Goal: Information Seeking & Learning: Check status

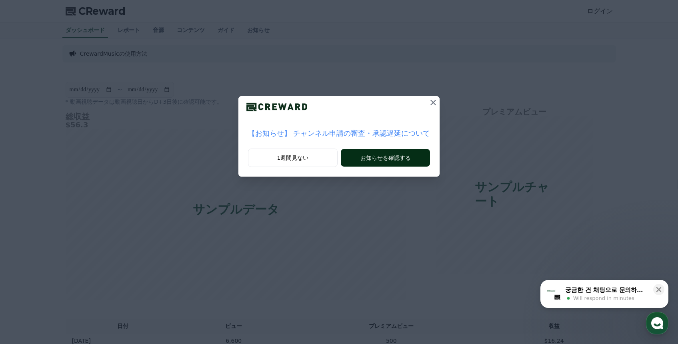
click at [388, 159] on button "お知らせを確認する" at bounding box center [385, 158] width 89 height 18
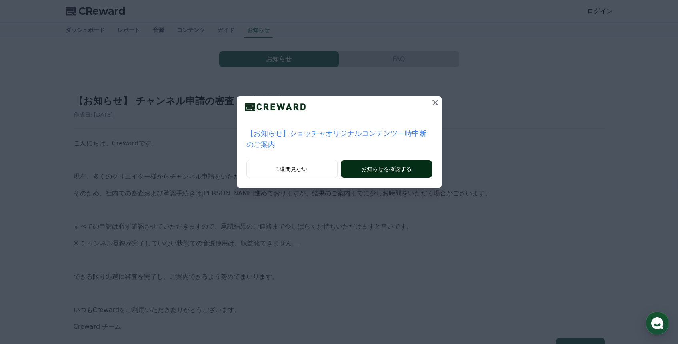
click at [390, 172] on button "お知らせを確認する" at bounding box center [386, 169] width 91 height 18
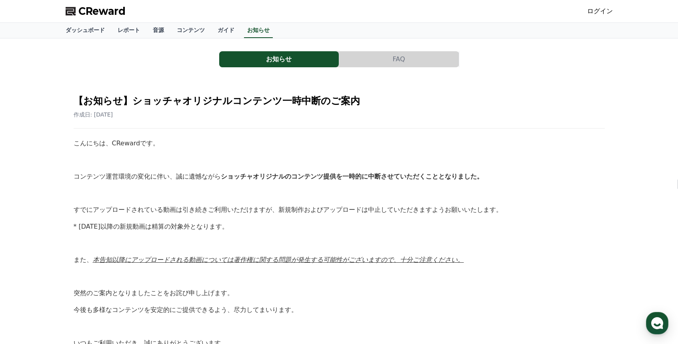
click at [270, 62] on button "お知らせ" at bounding box center [279, 59] width 120 height 16
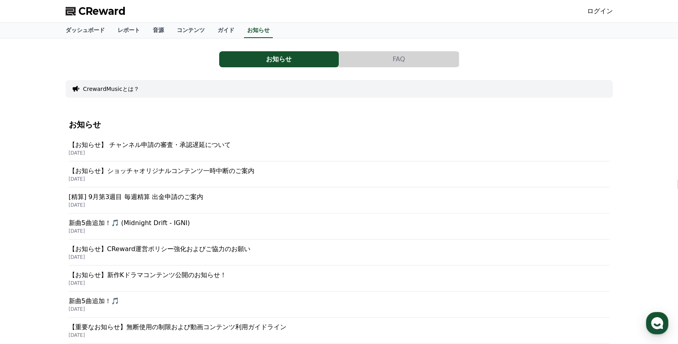
click at [212, 150] on p "2025-09-26" at bounding box center [339, 153] width 541 height 6
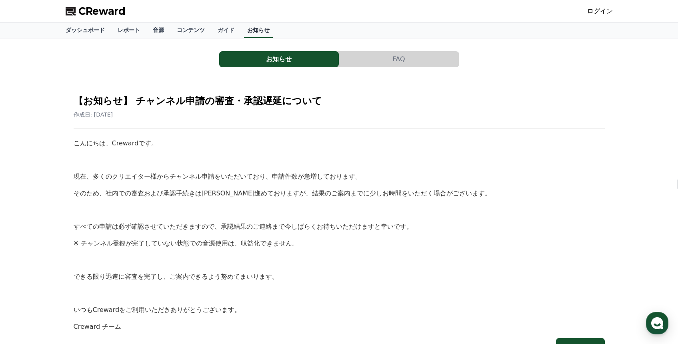
click at [257, 31] on link "お知らせ" at bounding box center [258, 30] width 29 height 15
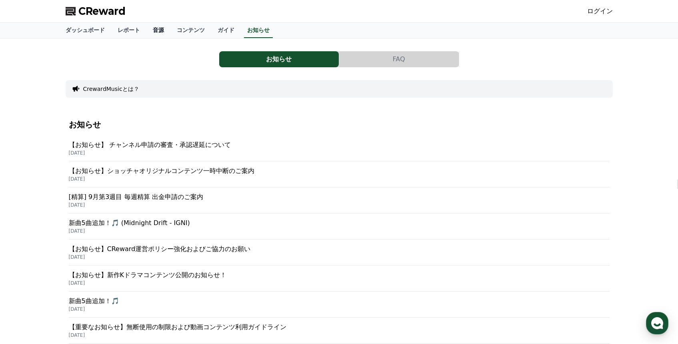
click at [160, 32] on link "音源" at bounding box center [158, 30] width 24 height 15
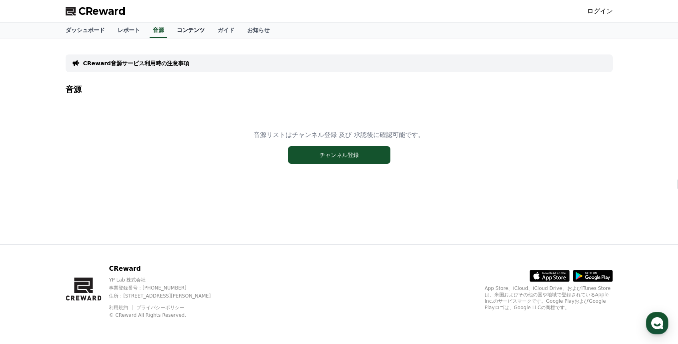
click at [188, 33] on link "コンテンツ" at bounding box center [190, 30] width 41 height 15
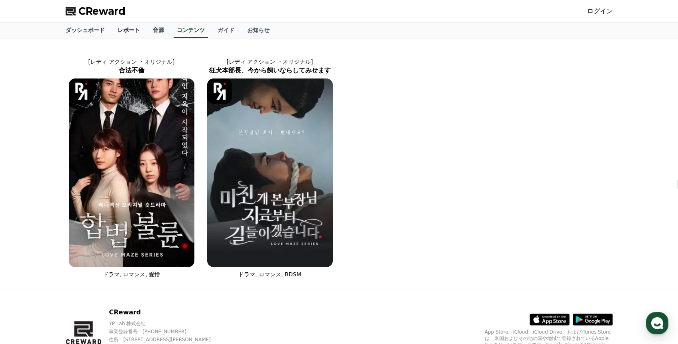
click at [130, 30] on link "レポート" at bounding box center [128, 30] width 35 height 15
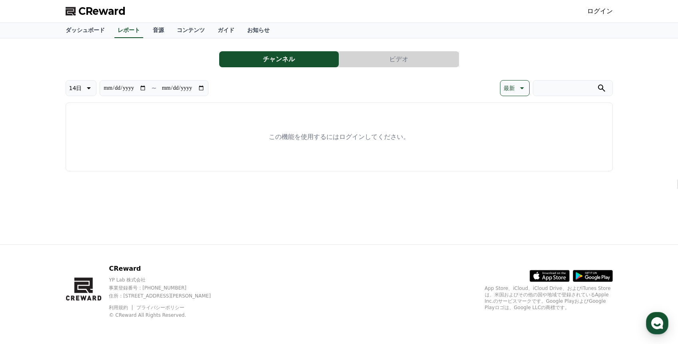
click at [390, 54] on button "ビデオ" at bounding box center [399, 59] width 120 height 16
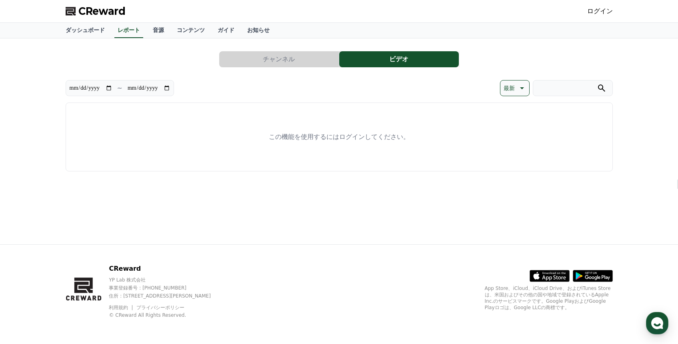
click at [294, 52] on button "チャンネル" at bounding box center [279, 59] width 120 height 16
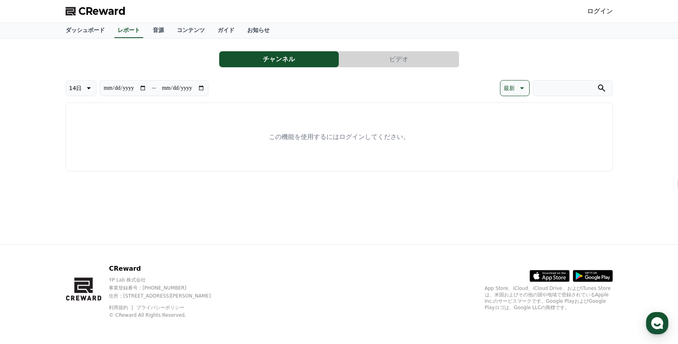
click at [79, 88] on p "14日" at bounding box center [75, 87] width 13 height 11
click at [77, 174] on button "30日" at bounding box center [75, 171] width 19 height 18
type input "**********"
click at [603, 9] on link "ログイン" at bounding box center [600, 11] width 26 height 10
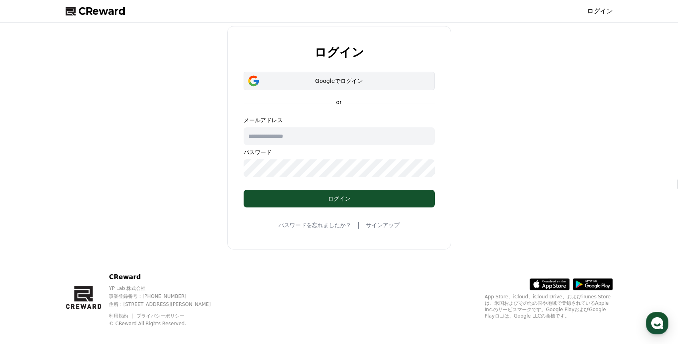
click at [342, 83] on div "Googleでログイン" at bounding box center [339, 81] width 168 height 8
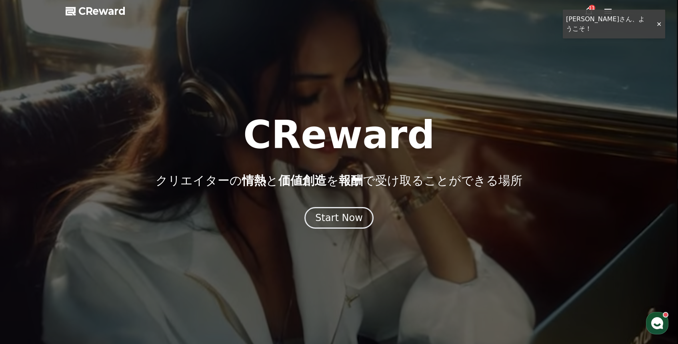
click at [657, 24] on div at bounding box center [339, 172] width 678 height 344
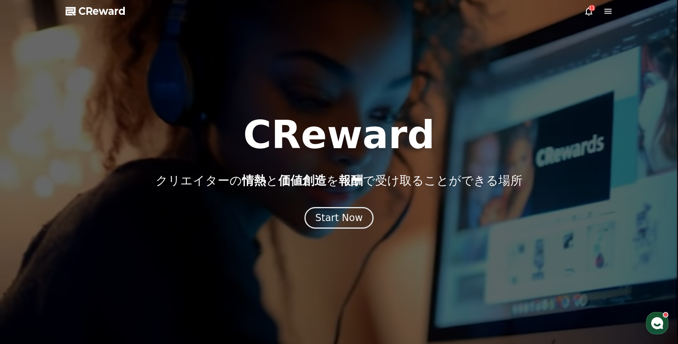
click at [590, 13] on icon at bounding box center [588, 11] width 7 height 8
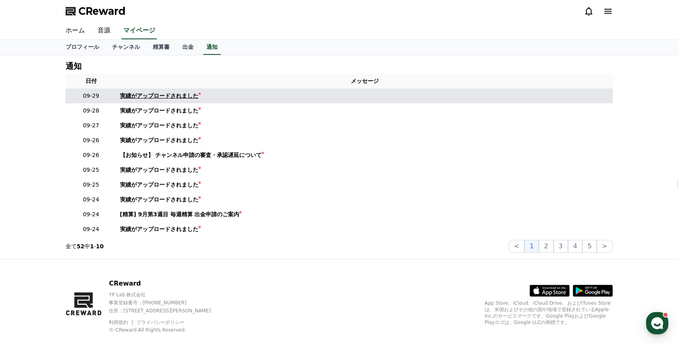
click at [190, 96] on div "実績がアップロードされました" at bounding box center [159, 96] width 78 height 8
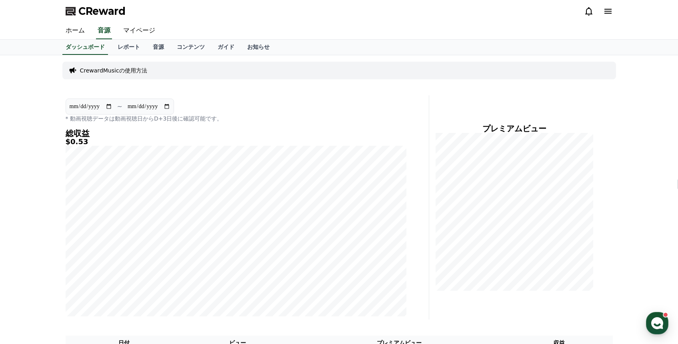
click at [155, 73] on div "CrewardMusicの使用方法" at bounding box center [338, 71] width 553 height 18
click at [132, 46] on link "レポート" at bounding box center [128, 47] width 35 height 15
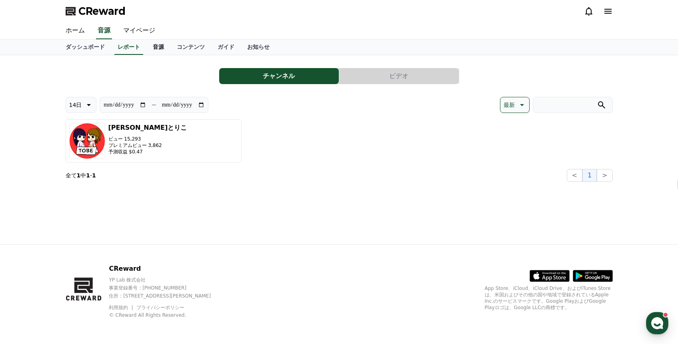
click at [159, 50] on link "音源" at bounding box center [158, 47] width 24 height 15
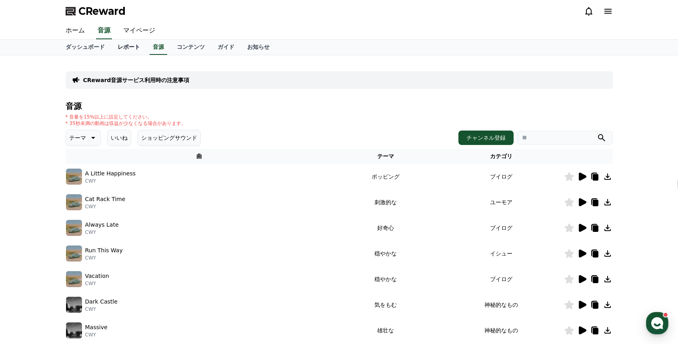
click at [122, 50] on link "レポート" at bounding box center [128, 47] width 35 height 15
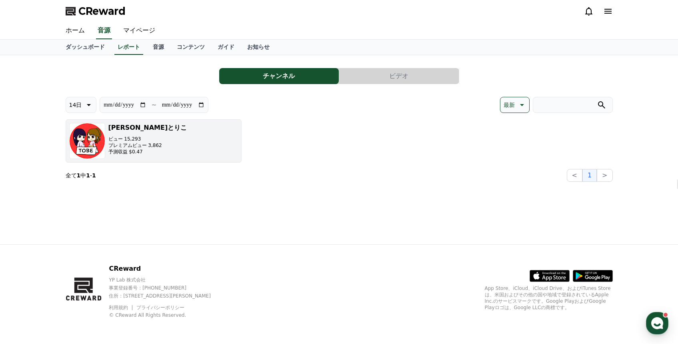
click at [177, 141] on button "[PERSON_NAME]とりこ ビュー 15,293 プレミアムビュー 3,862 予測収益 $0.47" at bounding box center [154, 140] width 176 height 43
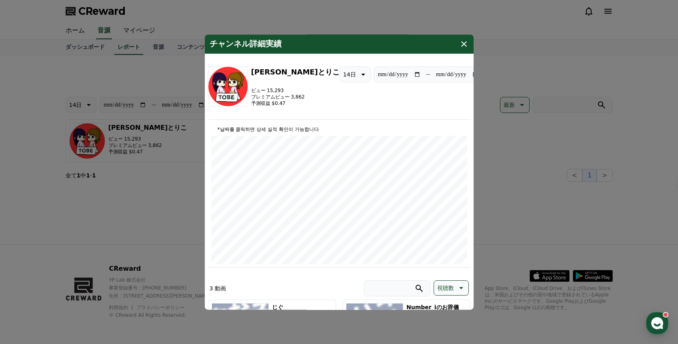
click at [343, 73] on p "14日" at bounding box center [349, 74] width 13 height 11
click at [340, 160] on button "30日" at bounding box center [349, 157] width 19 height 18
type input "**********"
drag, startPoint x: 289, startPoint y: 103, endPoint x: 275, endPoint y: 109, distance: 15.2
click at [270, 107] on div "**********" at bounding box center [339, 92] width 262 height 53
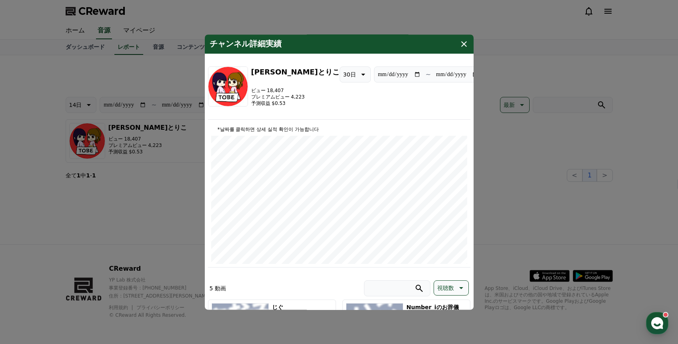
drag, startPoint x: 286, startPoint y: 102, endPoint x: 270, endPoint y: 127, distance: 29.7
click at [270, 106] on p "予測収益 $0.53" at bounding box center [295, 103] width 88 height 6
copy p "$0.53"
click at [463, 41] on icon "modal" at bounding box center [464, 44] width 10 height 10
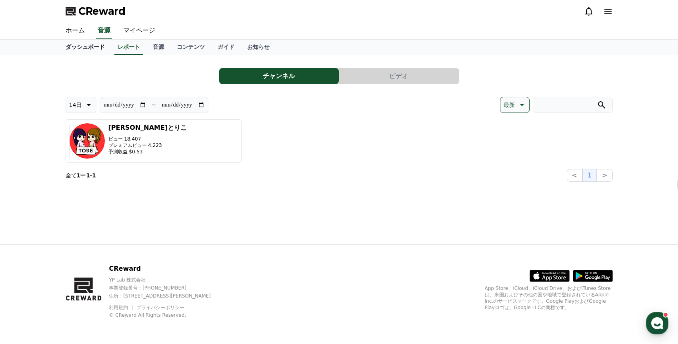
click at [97, 48] on link "ダッシュボード" at bounding box center [85, 47] width 52 height 15
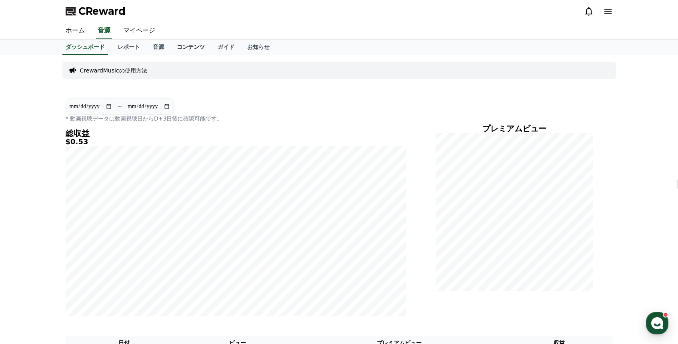
click at [192, 47] on link "コンテンツ" at bounding box center [190, 47] width 41 height 15
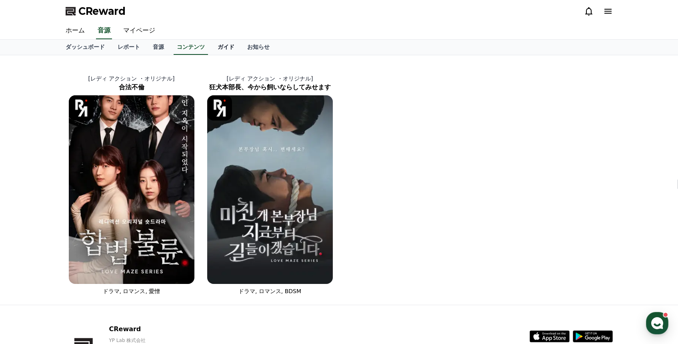
click at [233, 48] on link "ガイド" at bounding box center [226, 47] width 30 height 15
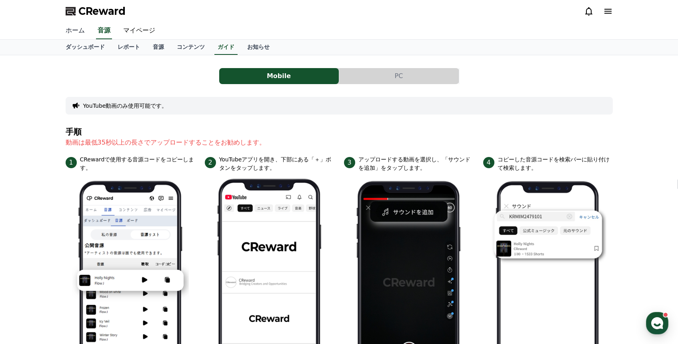
click at [84, 33] on link "ホーム" at bounding box center [75, 30] width 32 height 17
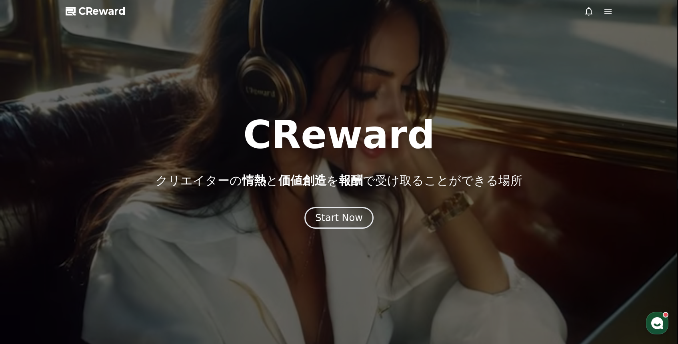
drag, startPoint x: 262, startPoint y: 133, endPoint x: 399, endPoint y: 140, distance: 137.0
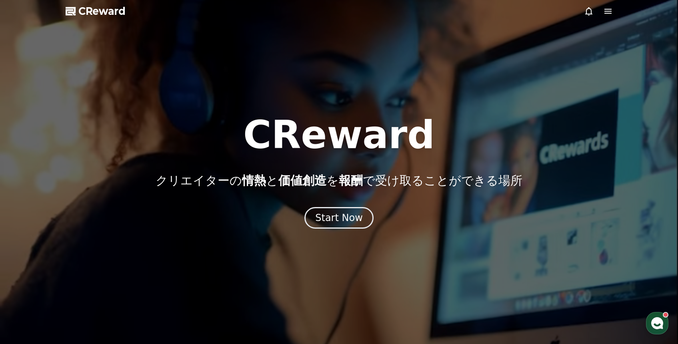
click at [399, 140] on h1 "CReward" at bounding box center [339, 135] width 192 height 38
